Goal: Task Accomplishment & Management: Use online tool/utility

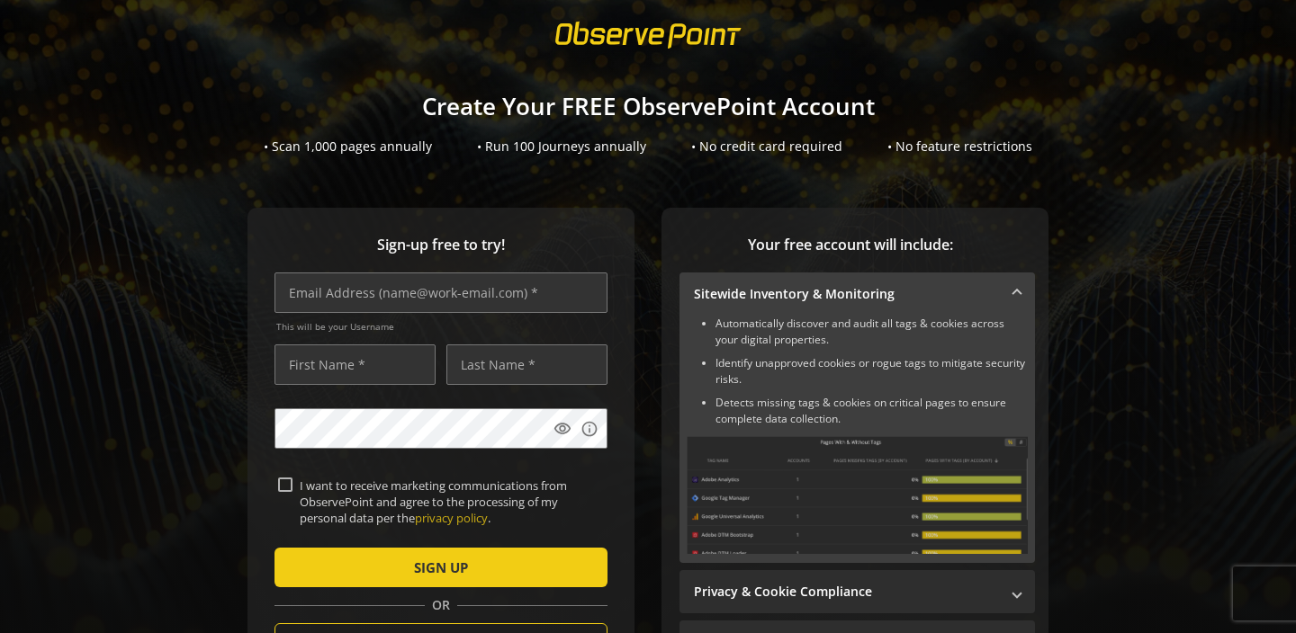
scroll to position [46, 0]
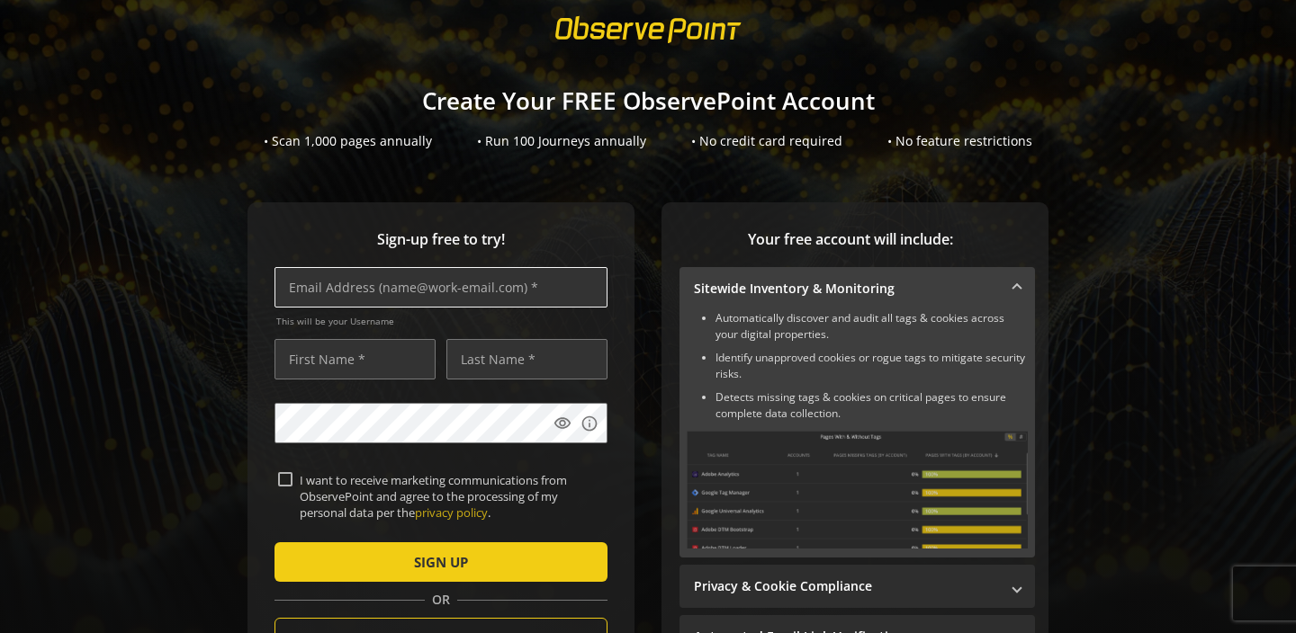
click at [408, 280] on input "text" at bounding box center [440, 287] width 333 height 40
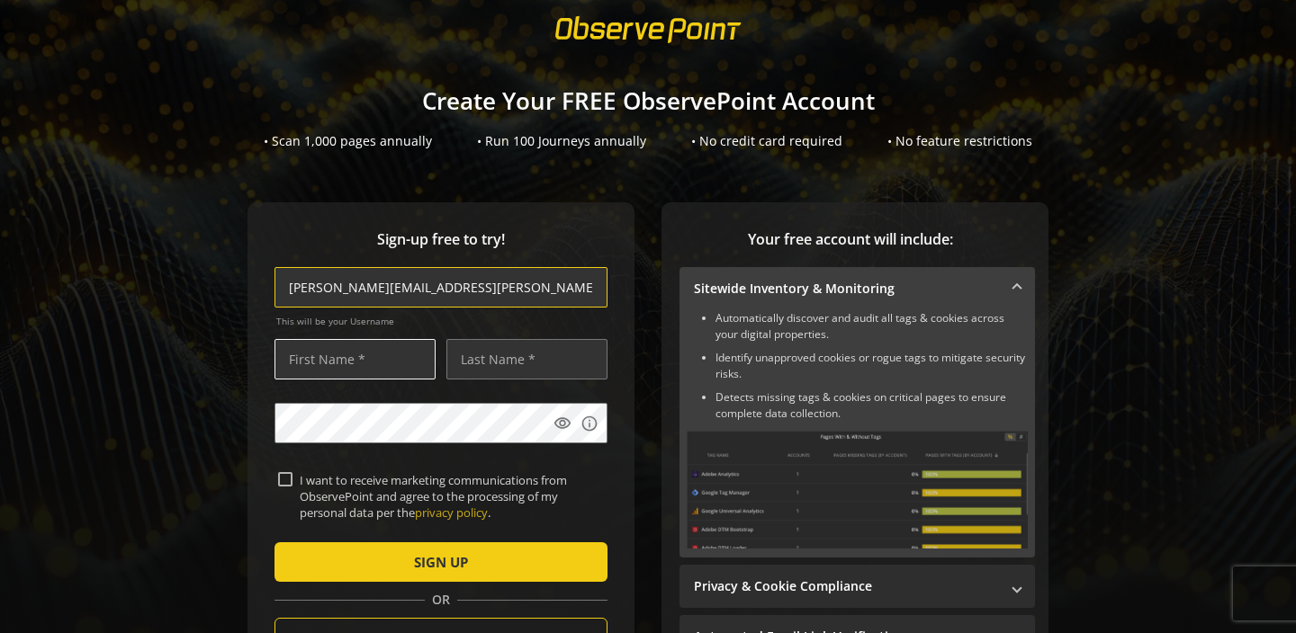
type input "[PERSON_NAME][EMAIL_ADDRESS][PERSON_NAME][DOMAIN_NAME]"
click at [354, 352] on input "text" at bounding box center [354, 359] width 161 height 40
type input "[PERSON_NAME]"
type input "Díez"
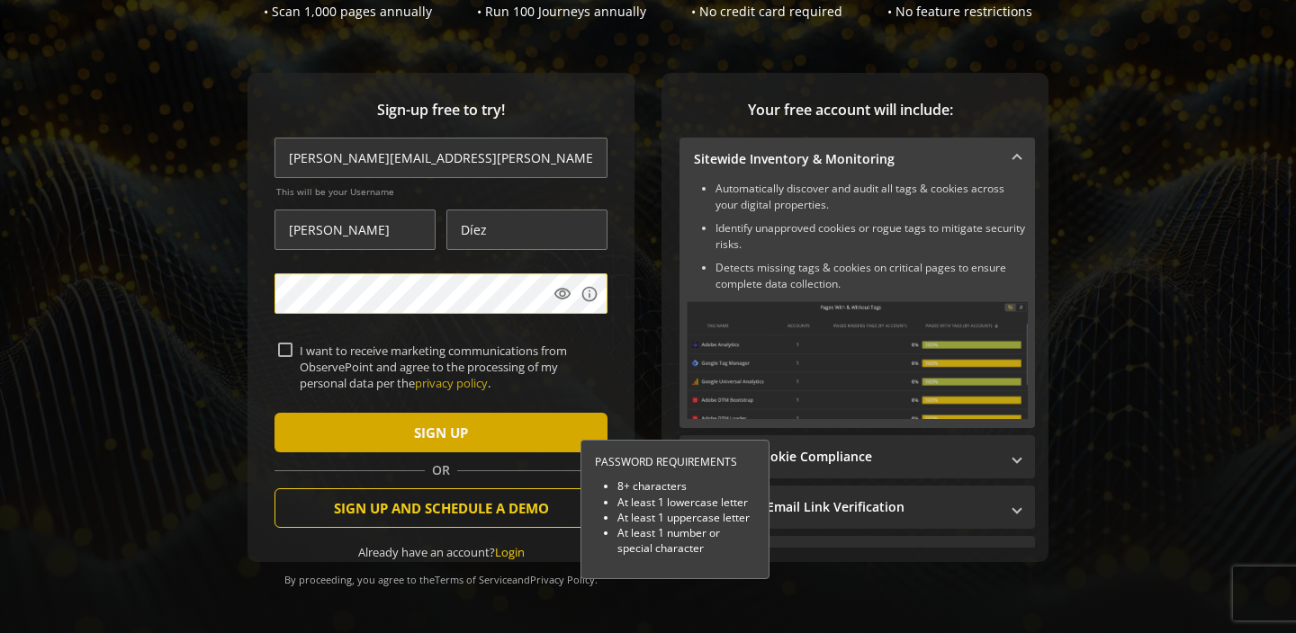
scroll to position [177, 0]
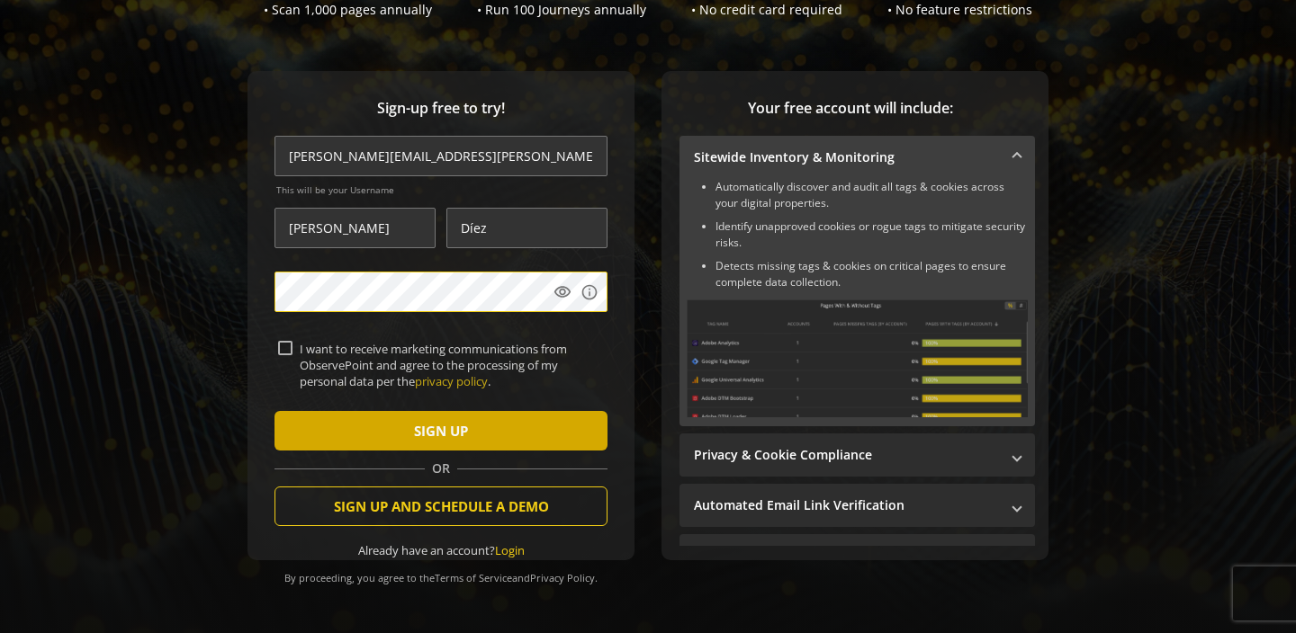
click at [385, 430] on span "submit" at bounding box center [440, 430] width 333 height 43
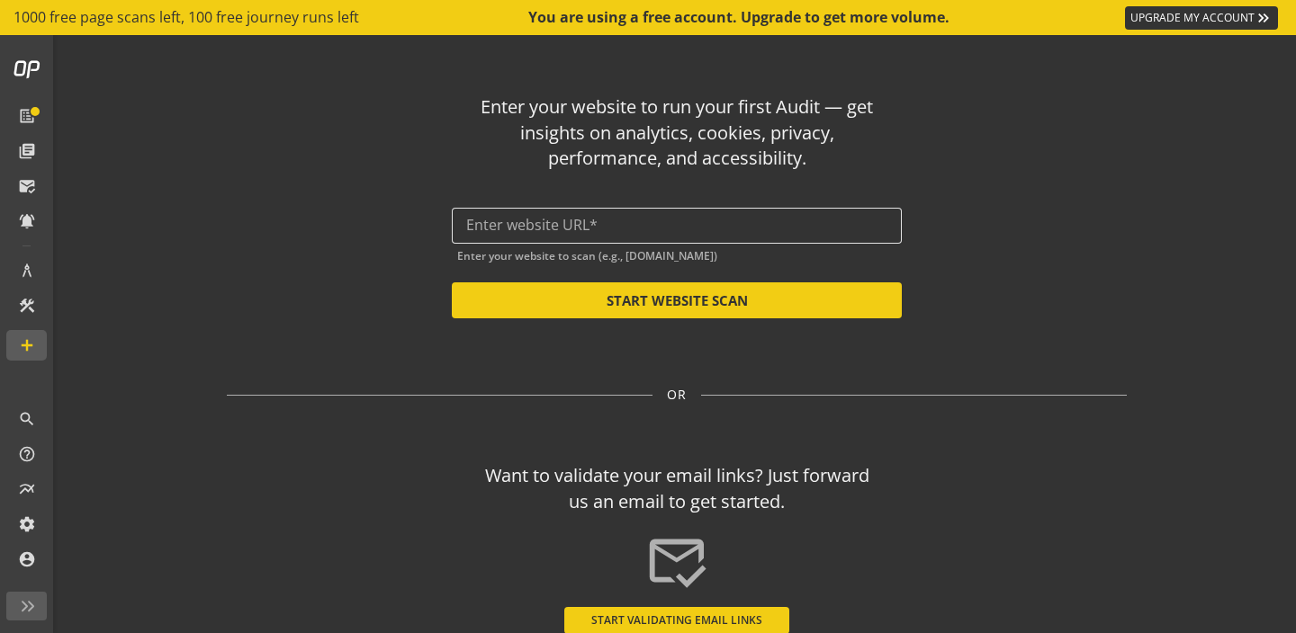
click at [575, 229] on input "text" at bounding box center [676, 225] width 421 height 17
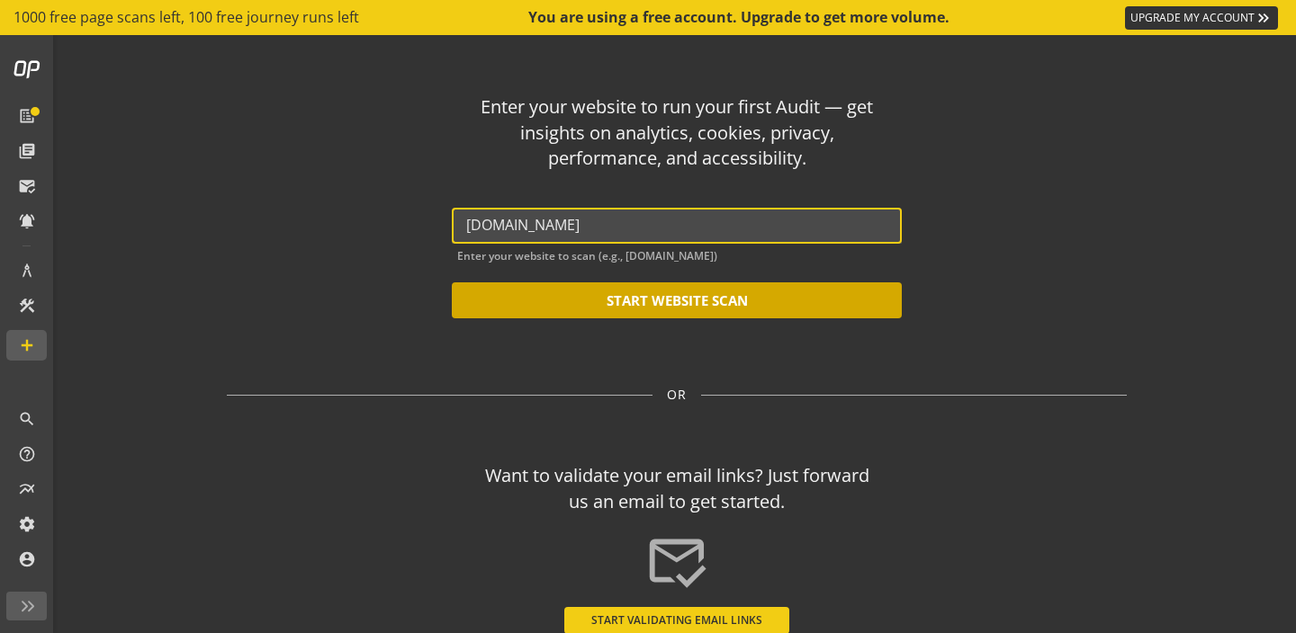
click at [738, 292] on button "START WEBSITE SCAN" at bounding box center [677, 301] width 450 height 36
type input "[URL][DOMAIN_NAME]"
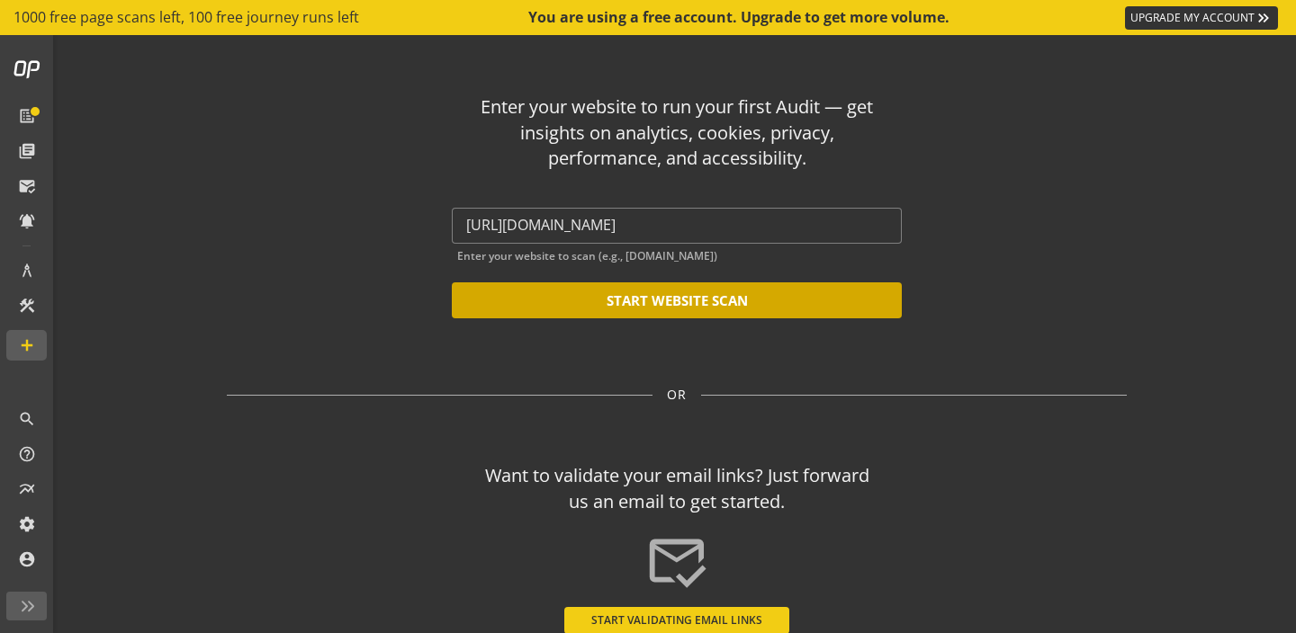
click at [561, 307] on button "START WEBSITE SCAN" at bounding box center [677, 301] width 450 height 36
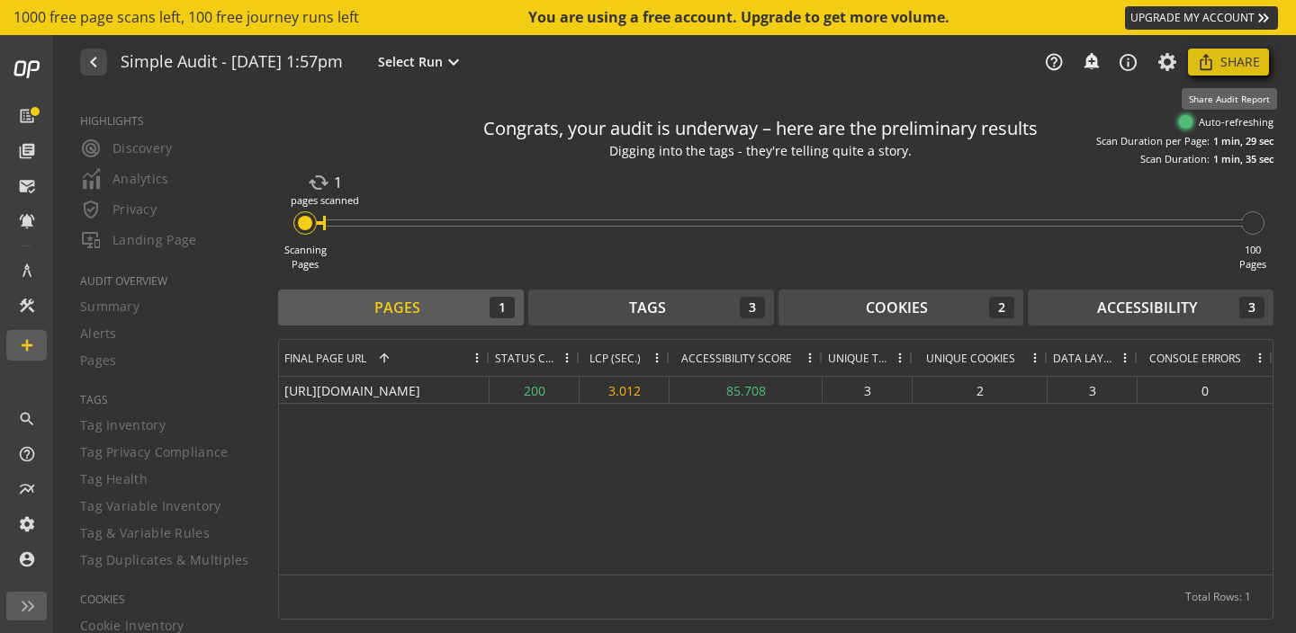
click at [1230, 63] on span "Share" at bounding box center [1240, 62] width 40 height 32
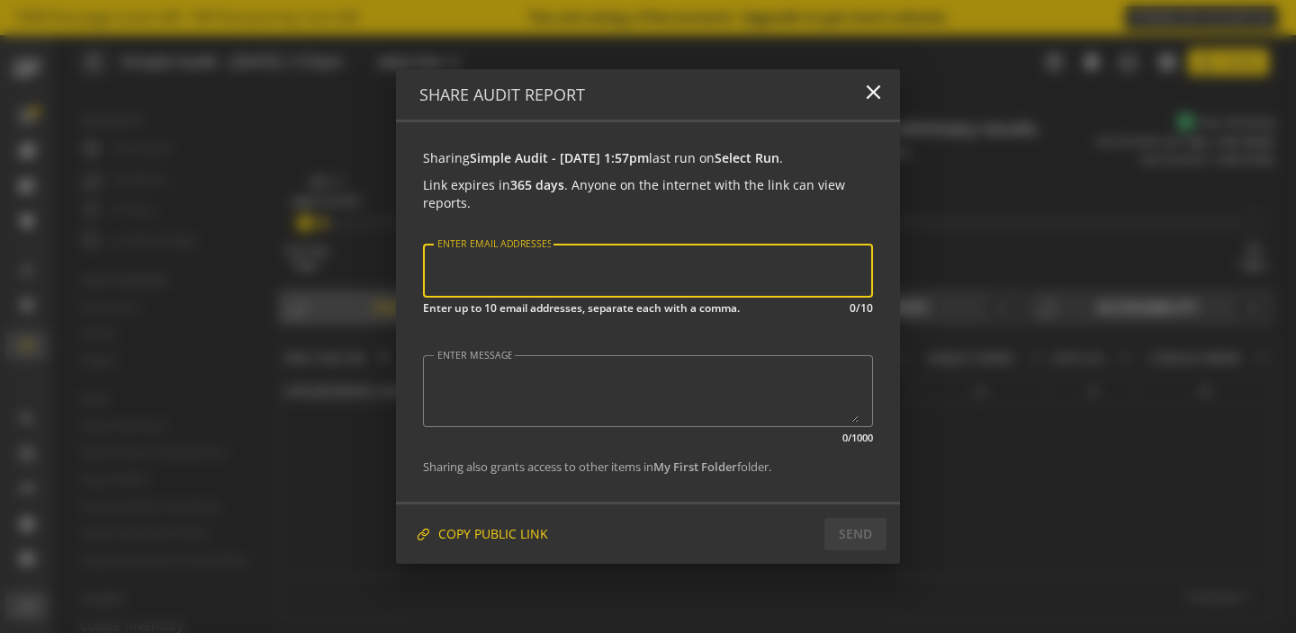
click at [606, 283] on input "ENTER EMAIL ADDRESSES" at bounding box center [647, 270] width 425 height 23
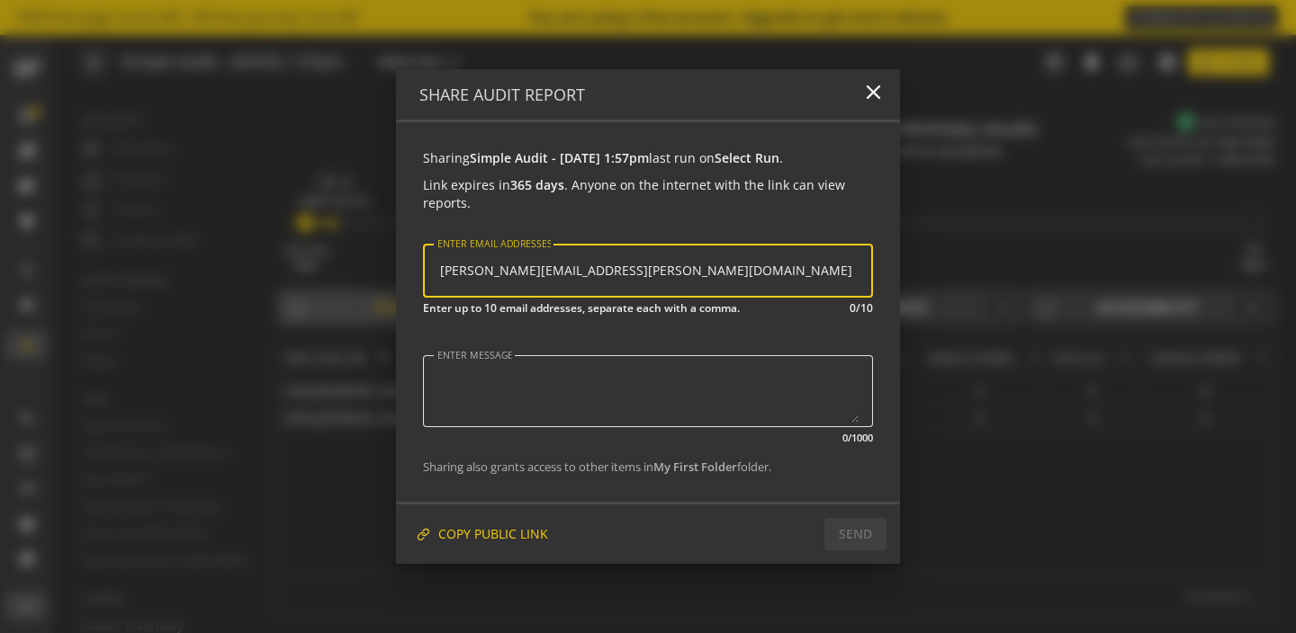
type input "[PERSON_NAME][EMAIL_ADDRESS][PERSON_NAME][DOMAIN_NAME]"
click at [731, 400] on textarea "ENTER MESSAGE" at bounding box center [647, 391] width 421 height 63
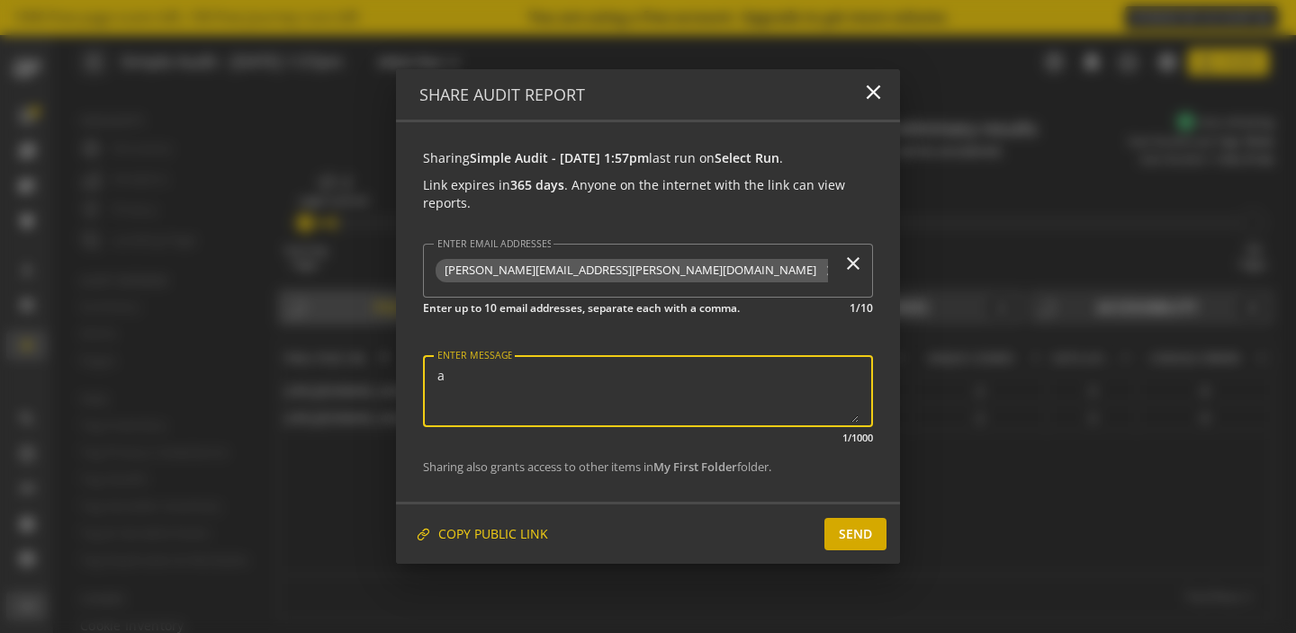
type textarea "a"
click at [850, 551] on span "SEND" at bounding box center [855, 534] width 33 height 32
